Goal: Navigation & Orientation: Find specific page/section

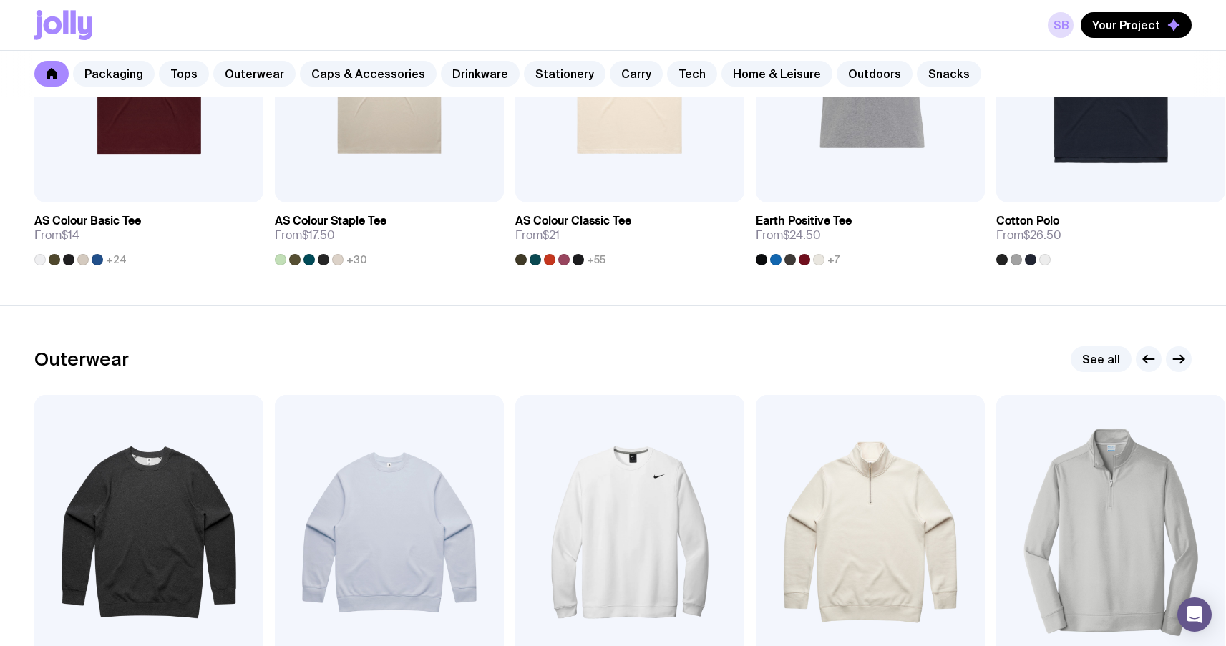
scroll to position [856, 0]
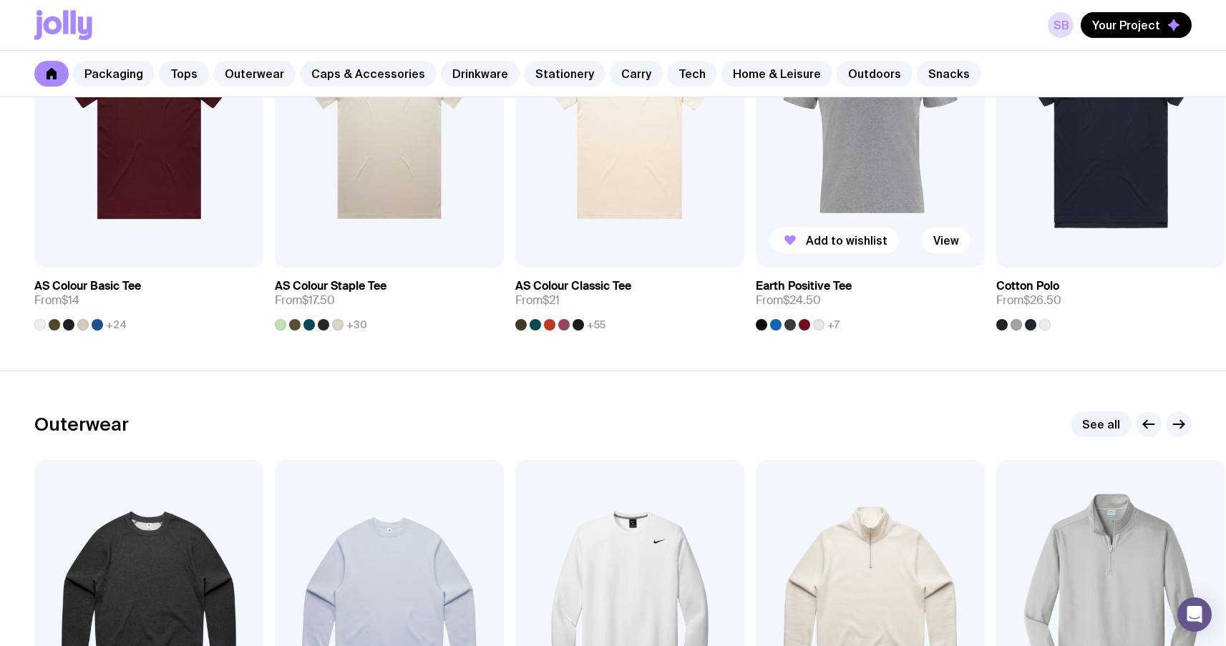
click at [832, 241] on span "Add to wishlist" at bounding box center [847, 240] width 82 height 14
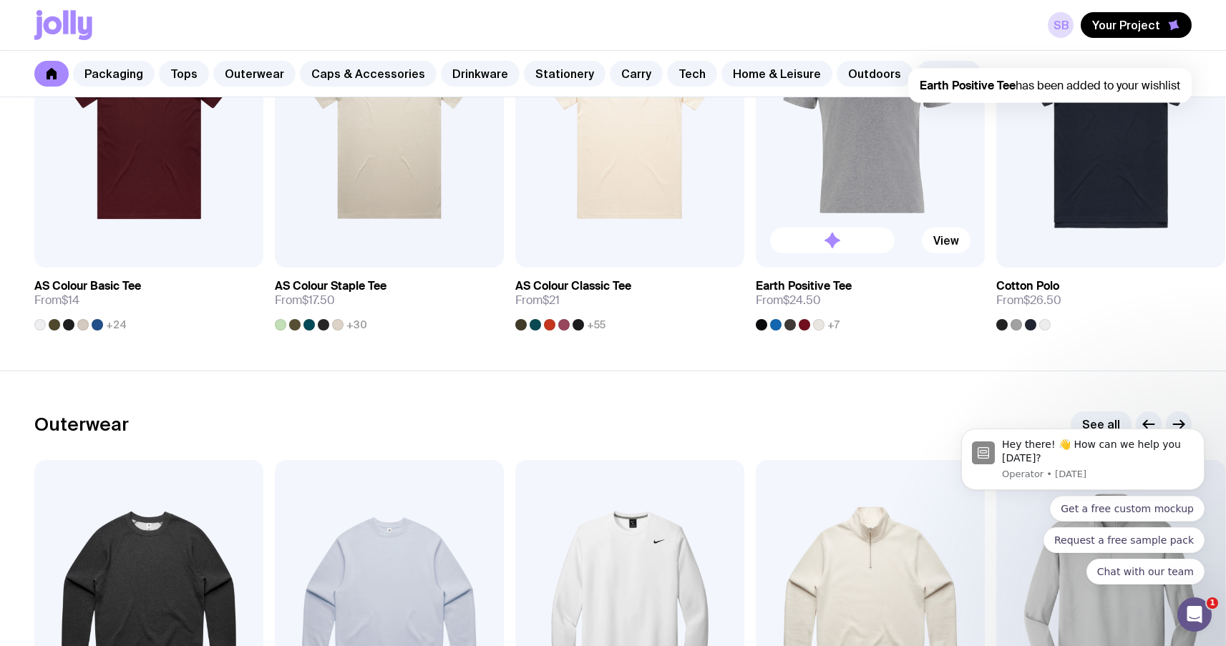
scroll to position [0, 0]
click at [849, 188] on img at bounding box center [870, 130] width 229 height 275
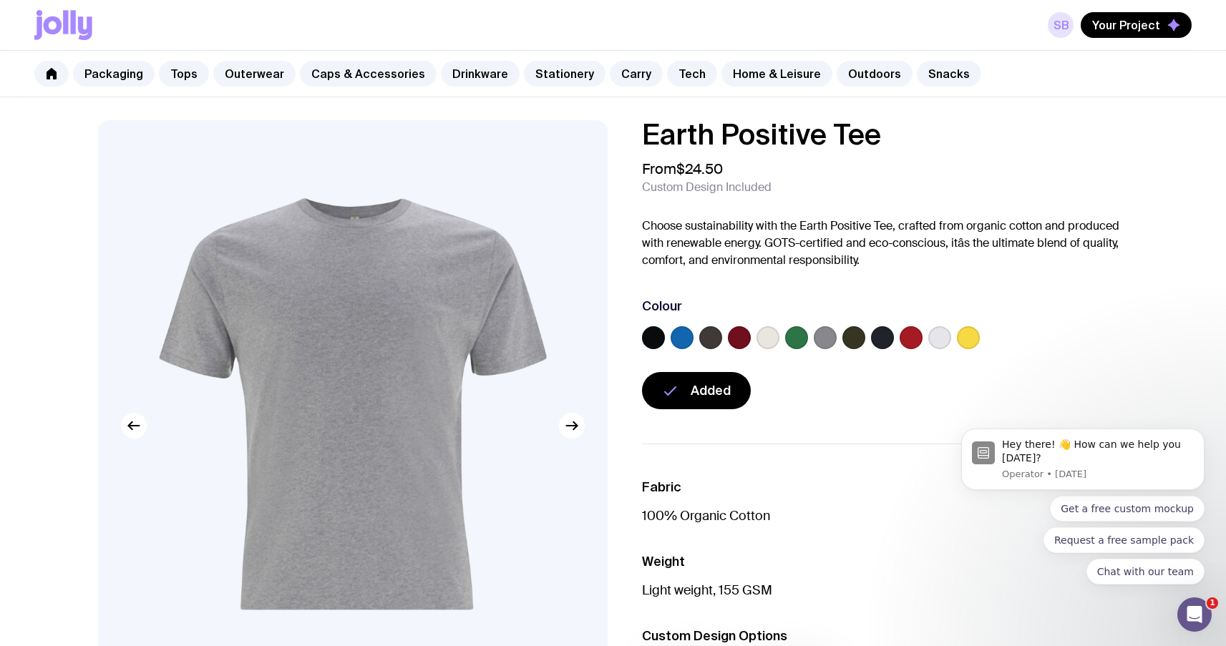
click at [1055, 24] on link "SB" at bounding box center [1061, 25] width 26 height 26
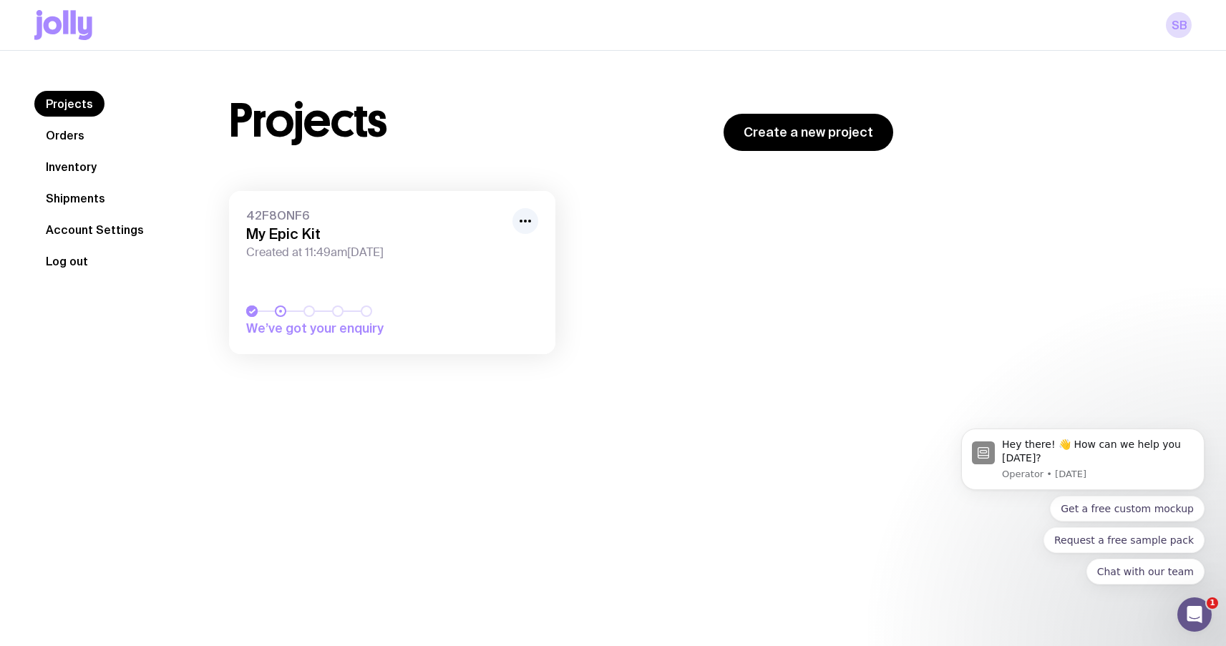
click at [92, 263] on button "Log out" at bounding box center [66, 261] width 65 height 26
